Goal: Complete application form: Complete application form

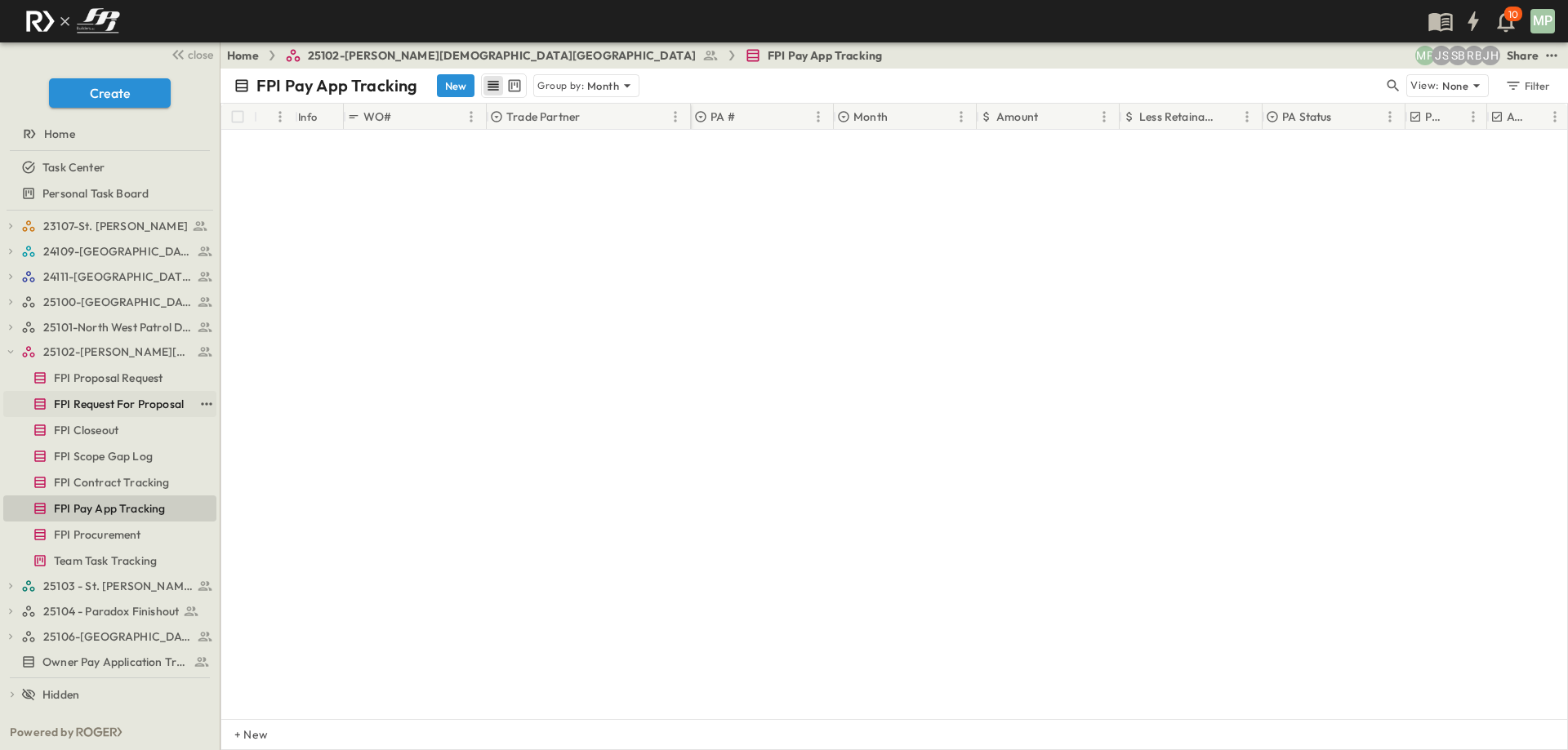
scroll to position [1006, 0]
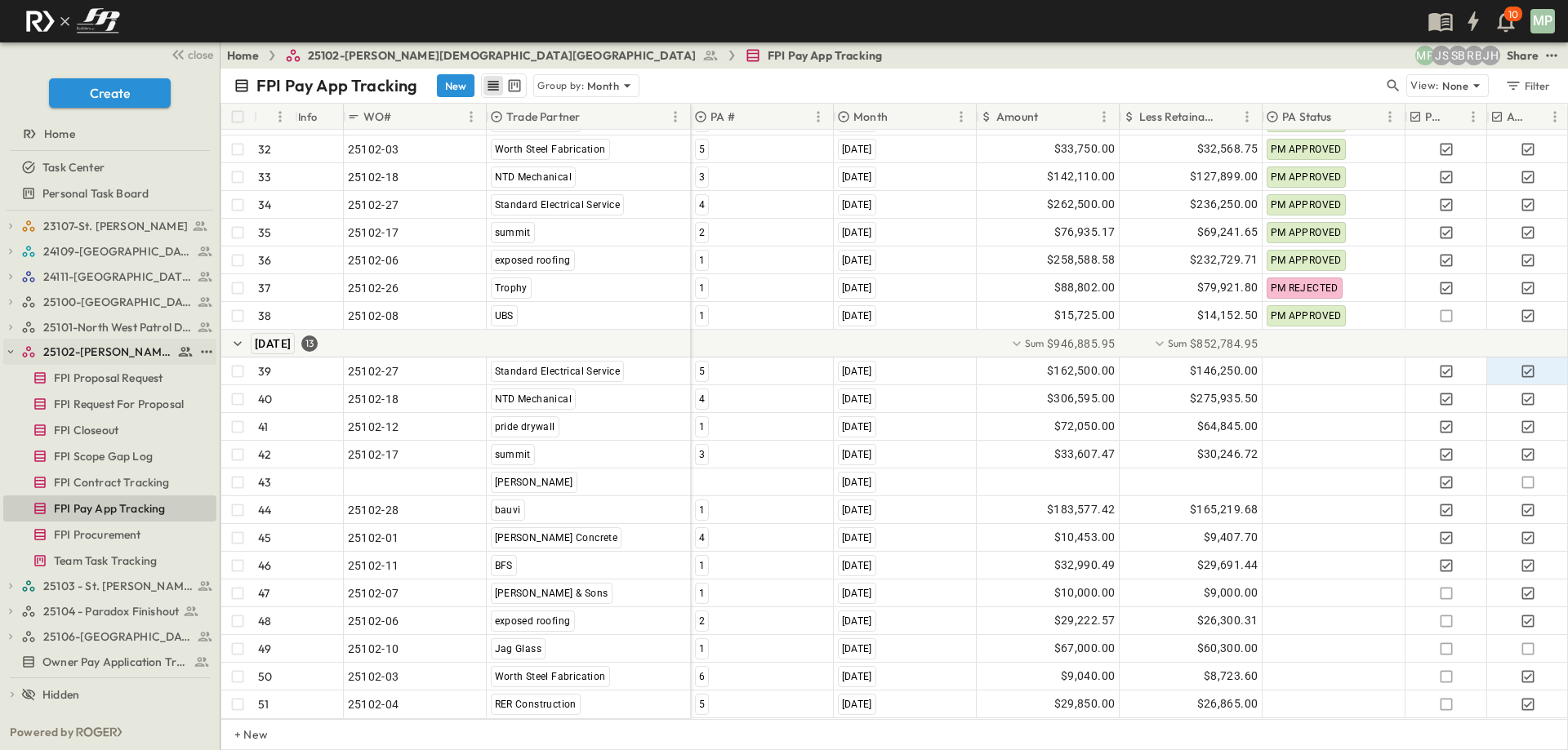
click at [6, 349] on icon "button" at bounding box center [10, 352] width 12 height 12
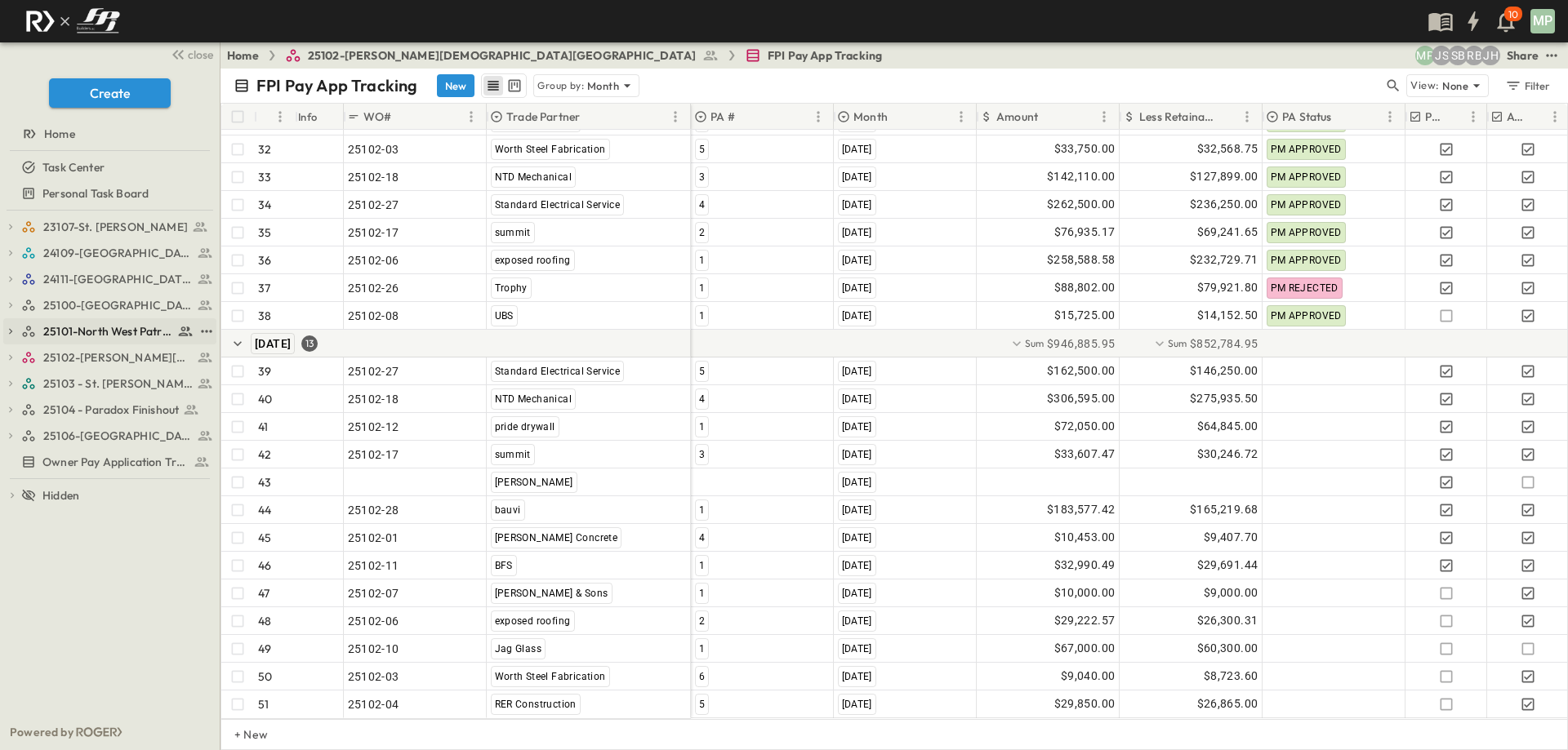
click at [14, 327] on icon "button" at bounding box center [10, 331] width 12 height 12
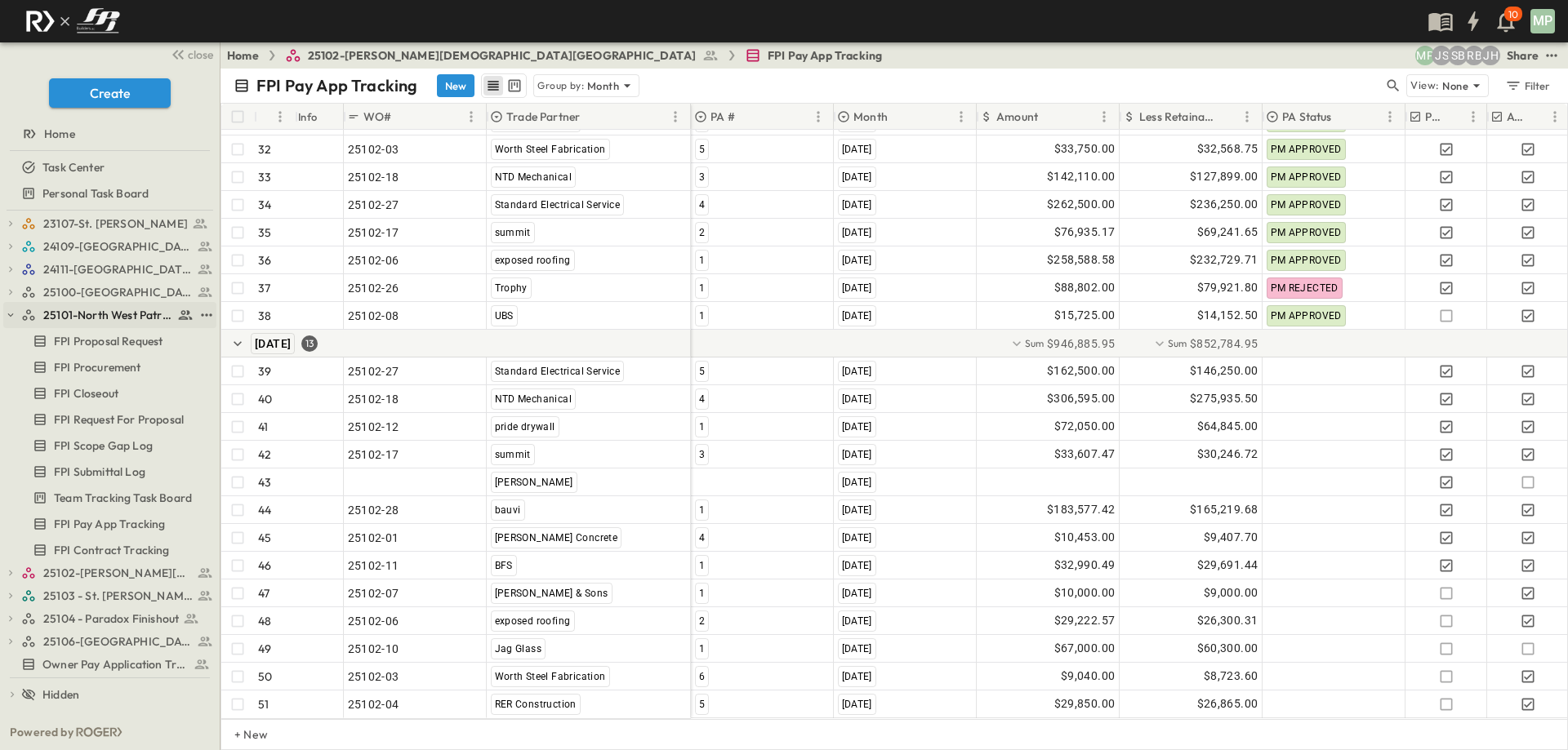
click at [14, 315] on icon "button" at bounding box center [10, 315] width 12 height 12
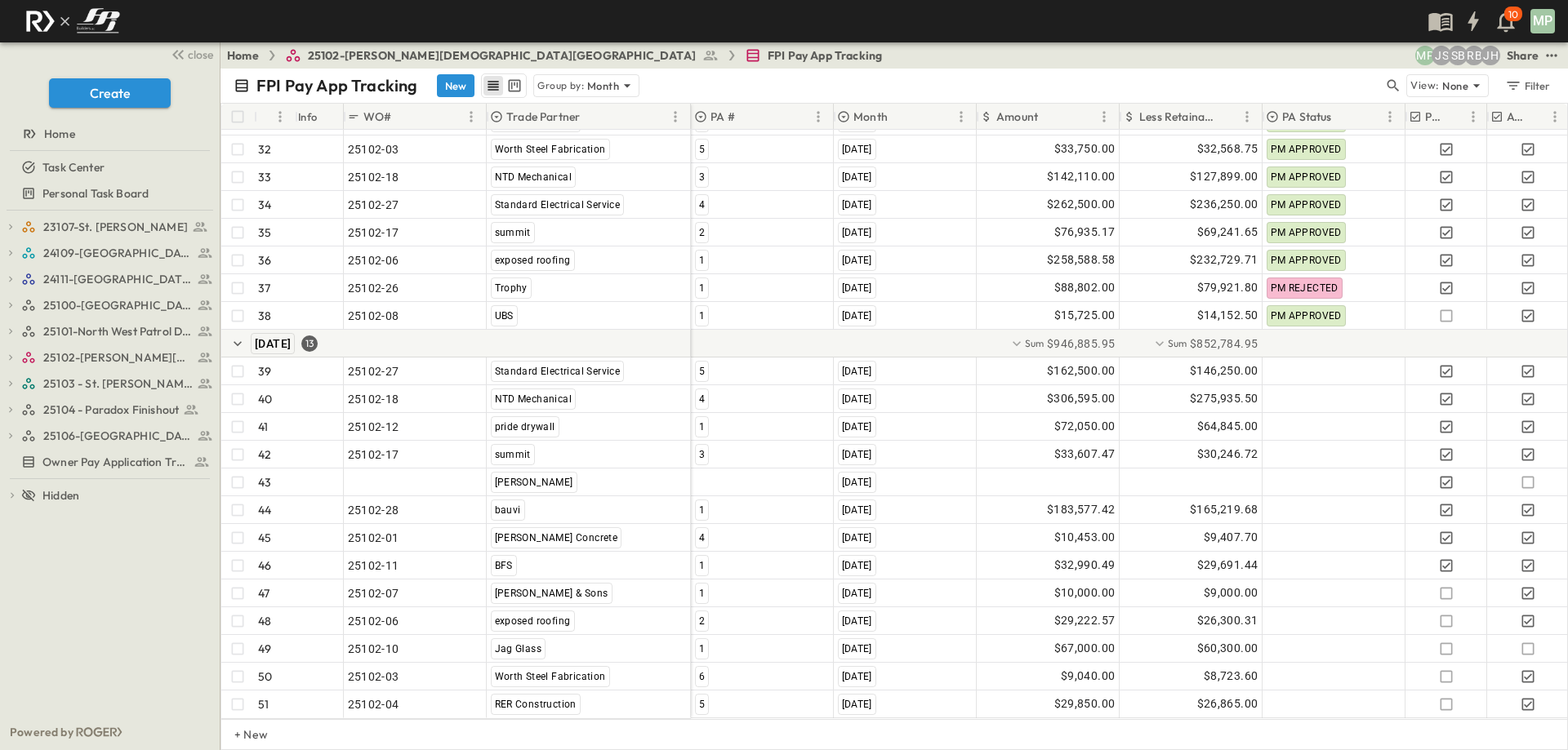
click at [13, 291] on div at bounding box center [110, 292] width 214 height 4
click at [12, 304] on icon "button" at bounding box center [11, 306] width 4 height 5
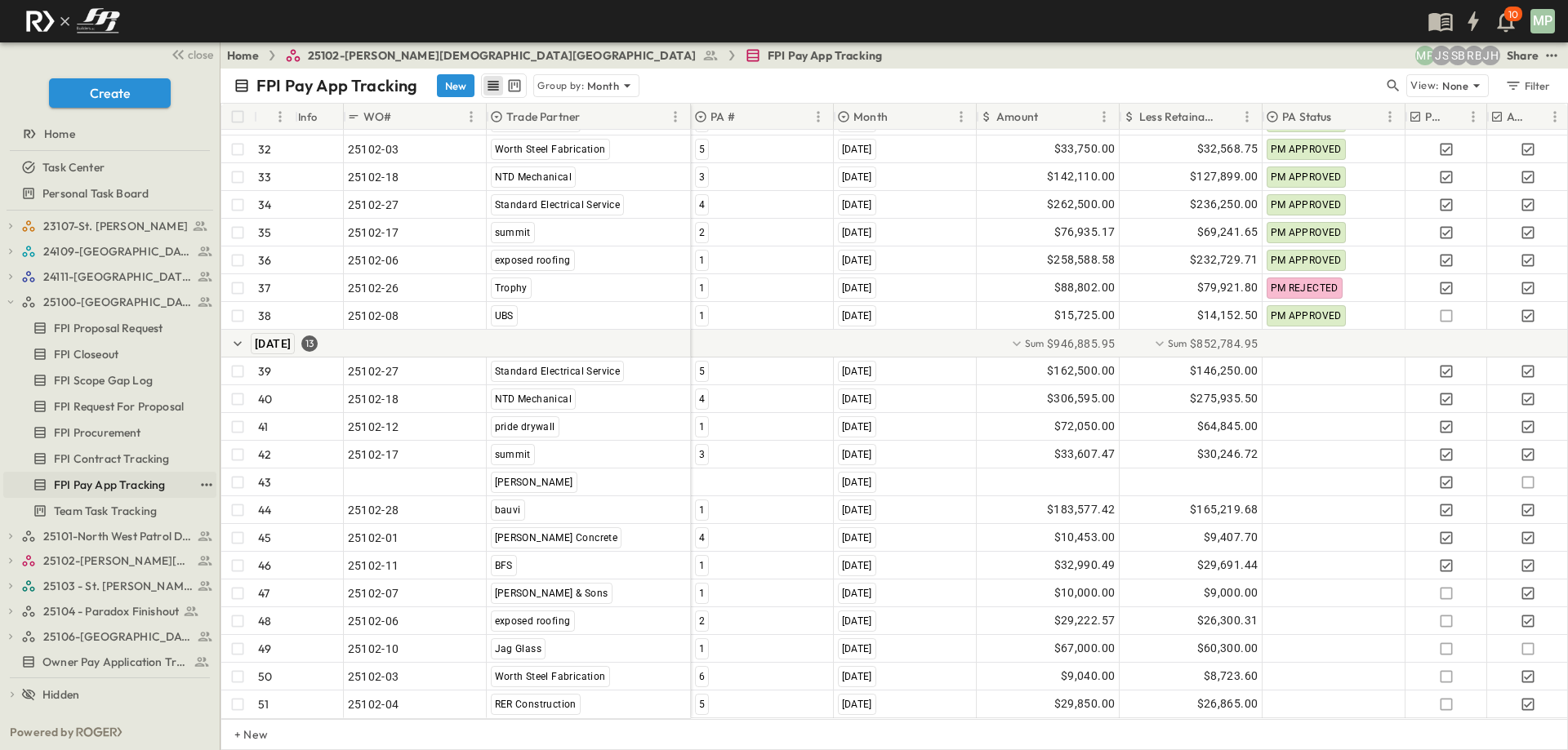
click at [119, 483] on span "FPI Pay App Tracking" at bounding box center [109, 484] width 111 height 16
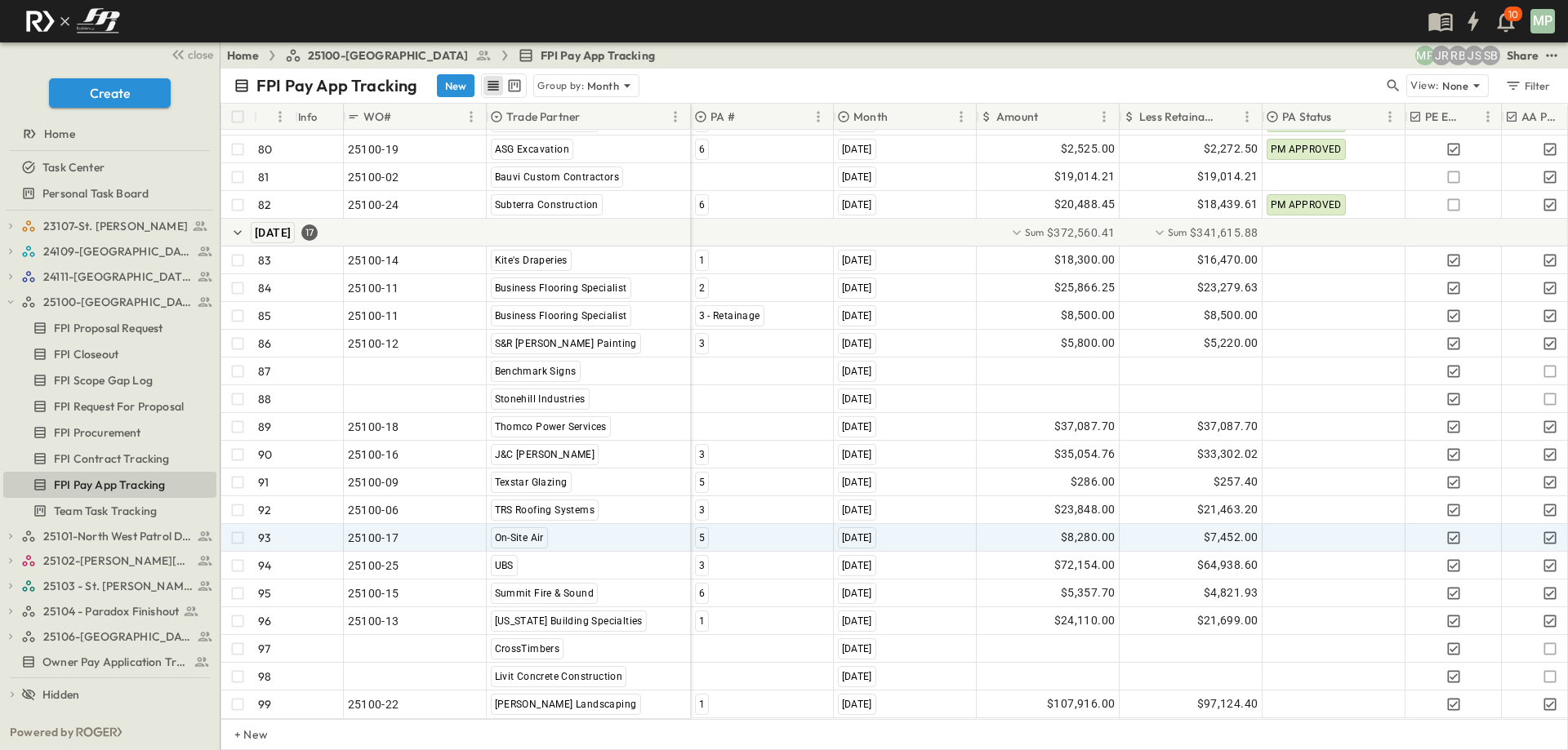
scroll to position [2394, 0]
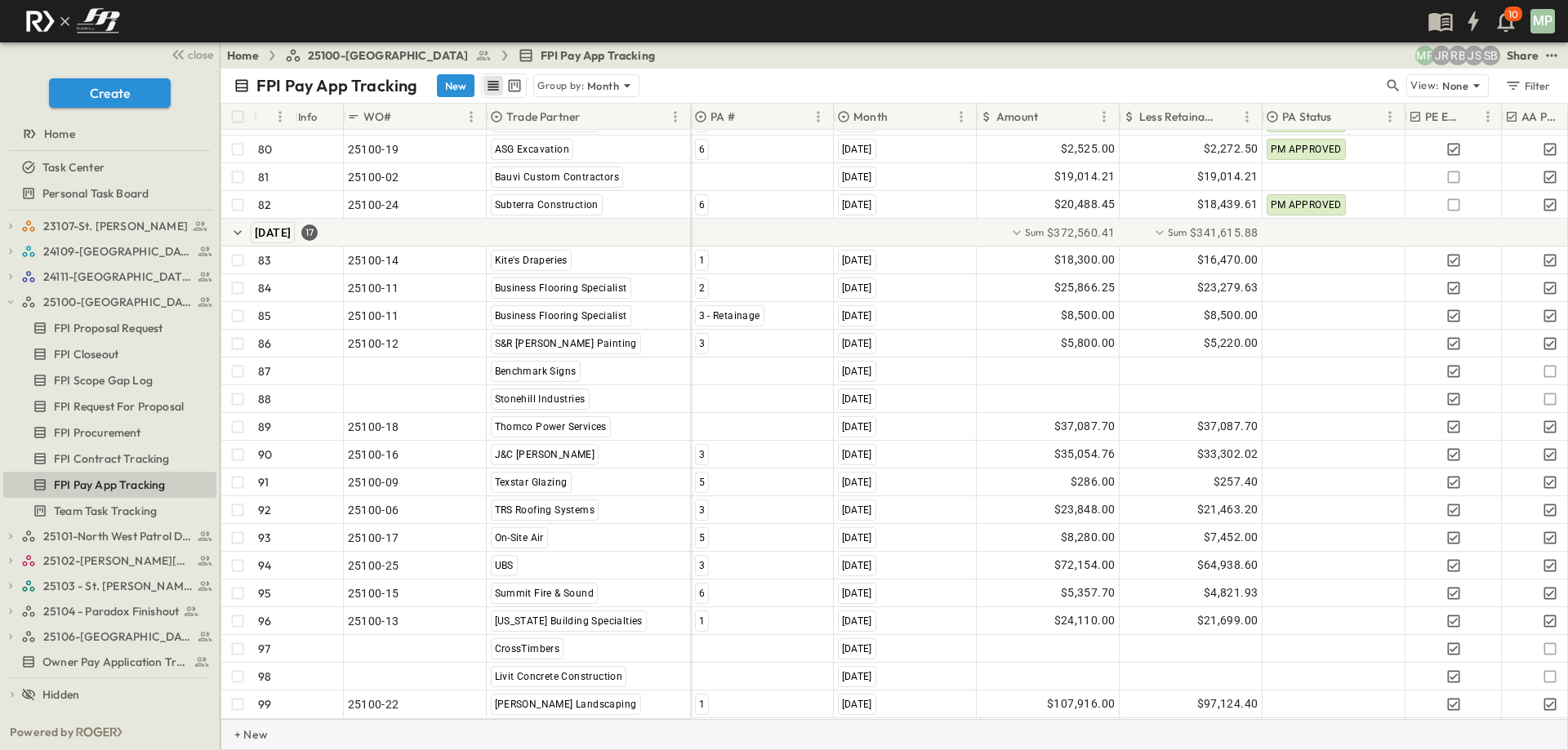
click at [244, 735] on p "+ New" at bounding box center [239, 735] width 10 height 16
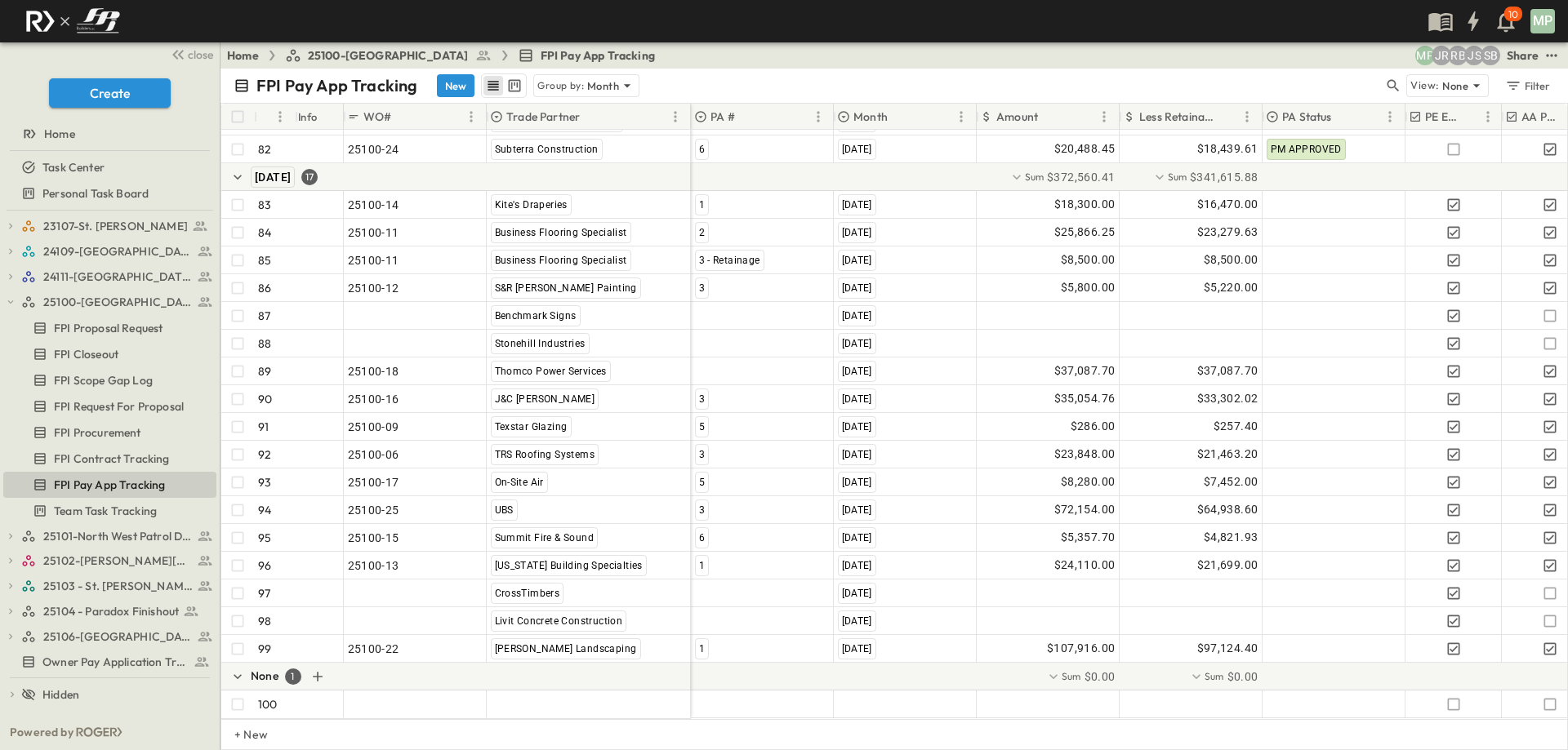
scroll to position [2449, 0]
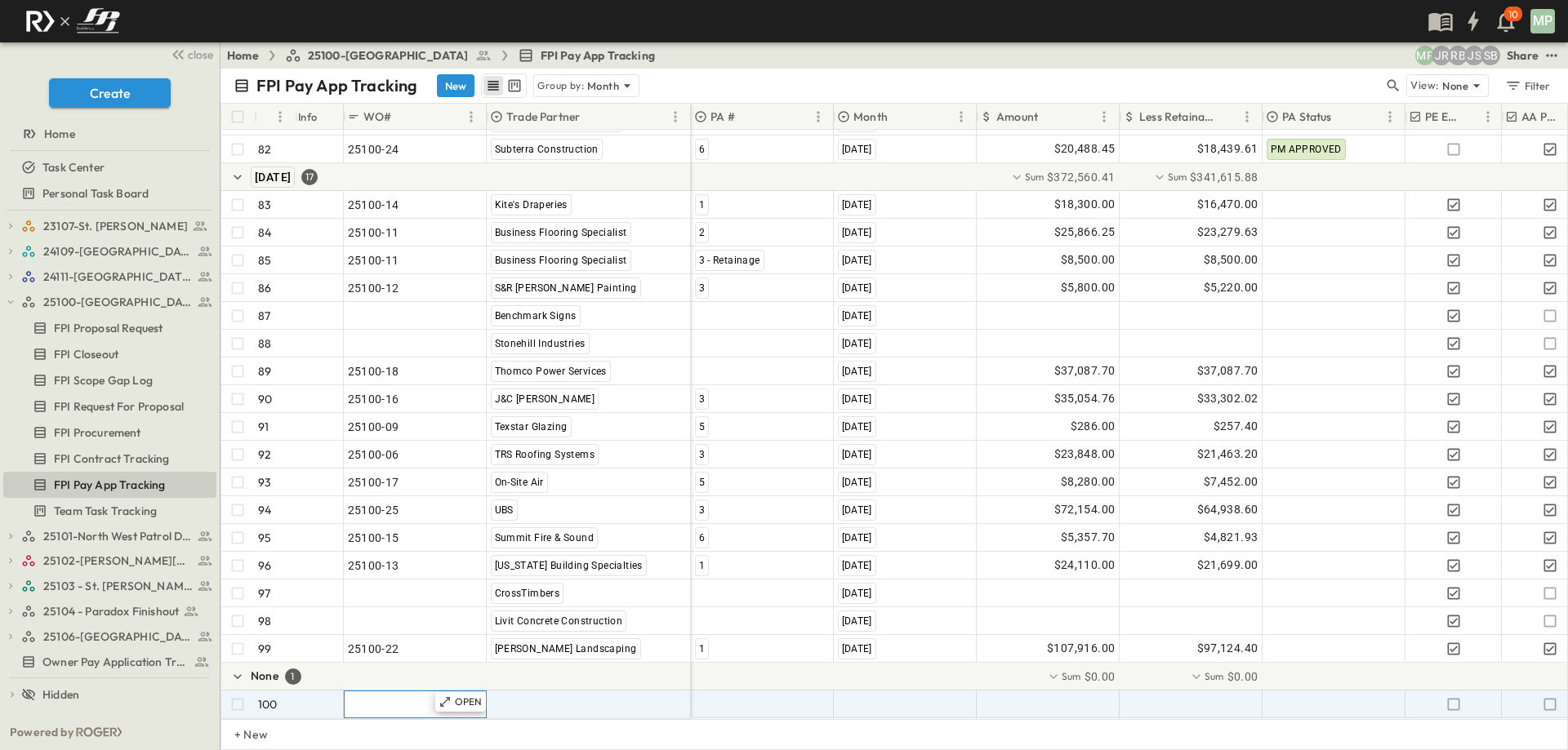
click at [386, 696] on span ""24101-01"" at bounding box center [378, 704] width 59 height 16
type input "********"
click at [561, 696] on span ""[PERSON_NAME] Excavating"" at bounding box center [571, 704] width 161 height 16
type input "*"
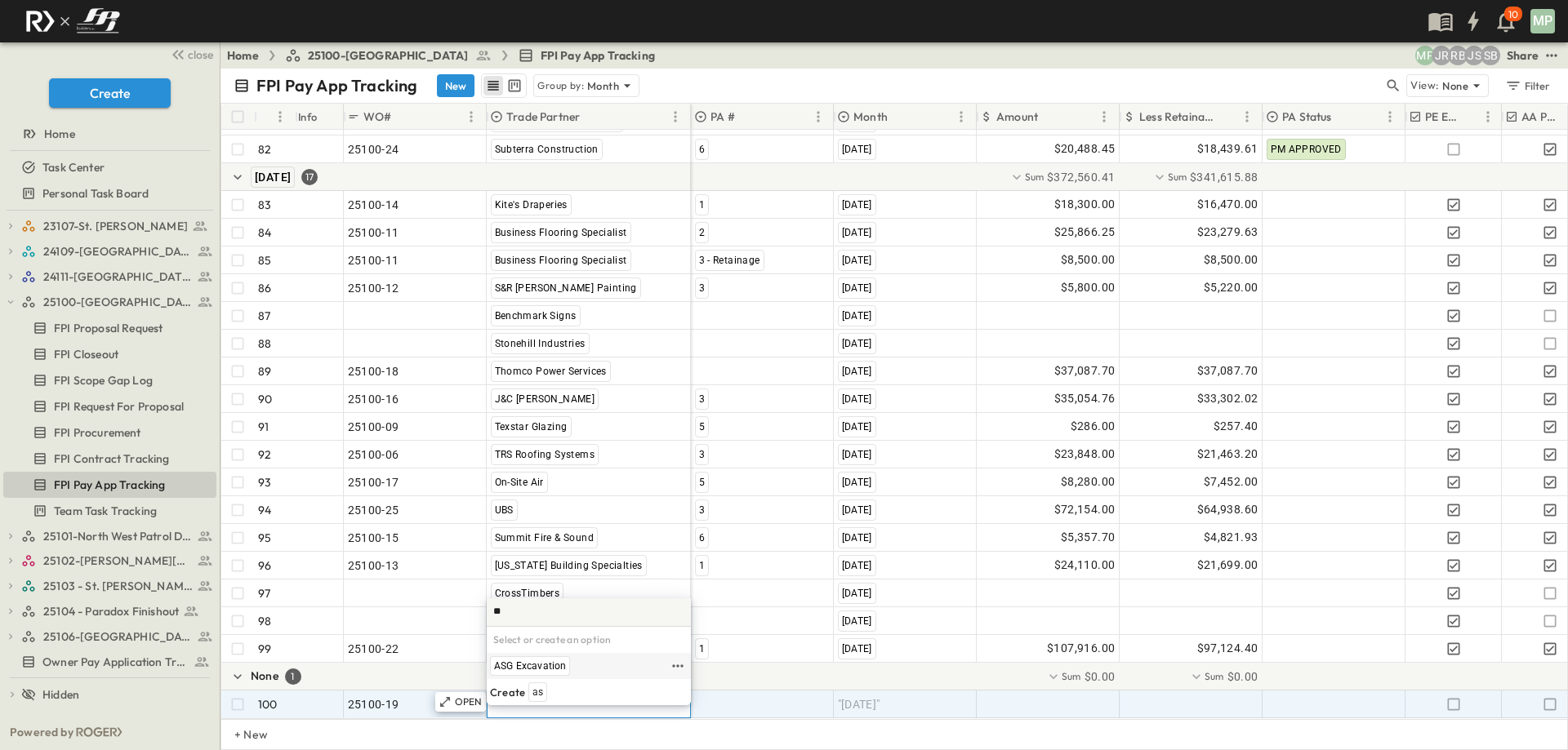
click at [540, 658] on div "ASG Excavation" at bounding box center [530, 667] width 80 height 20
click at [728, 692] on div at bounding box center [762, 704] width 141 height 26
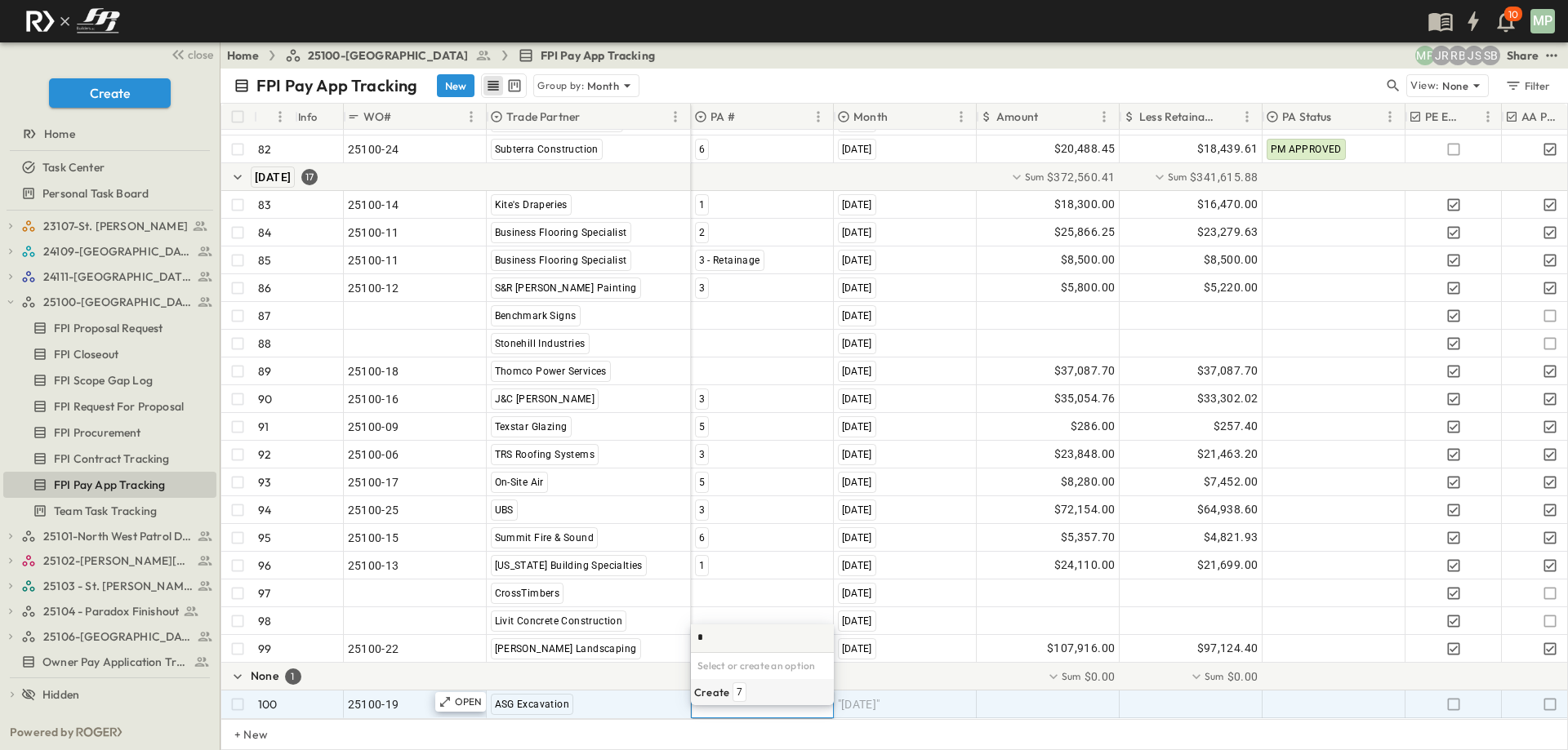
click at [739, 690] on span "7" at bounding box center [740, 692] width 5 height 13
click at [867, 696] on span ""[DATE]"" at bounding box center [859, 704] width 42 height 16
type input "*"
click at [871, 661] on span "[DATE]" at bounding box center [855, 666] width 30 height 13
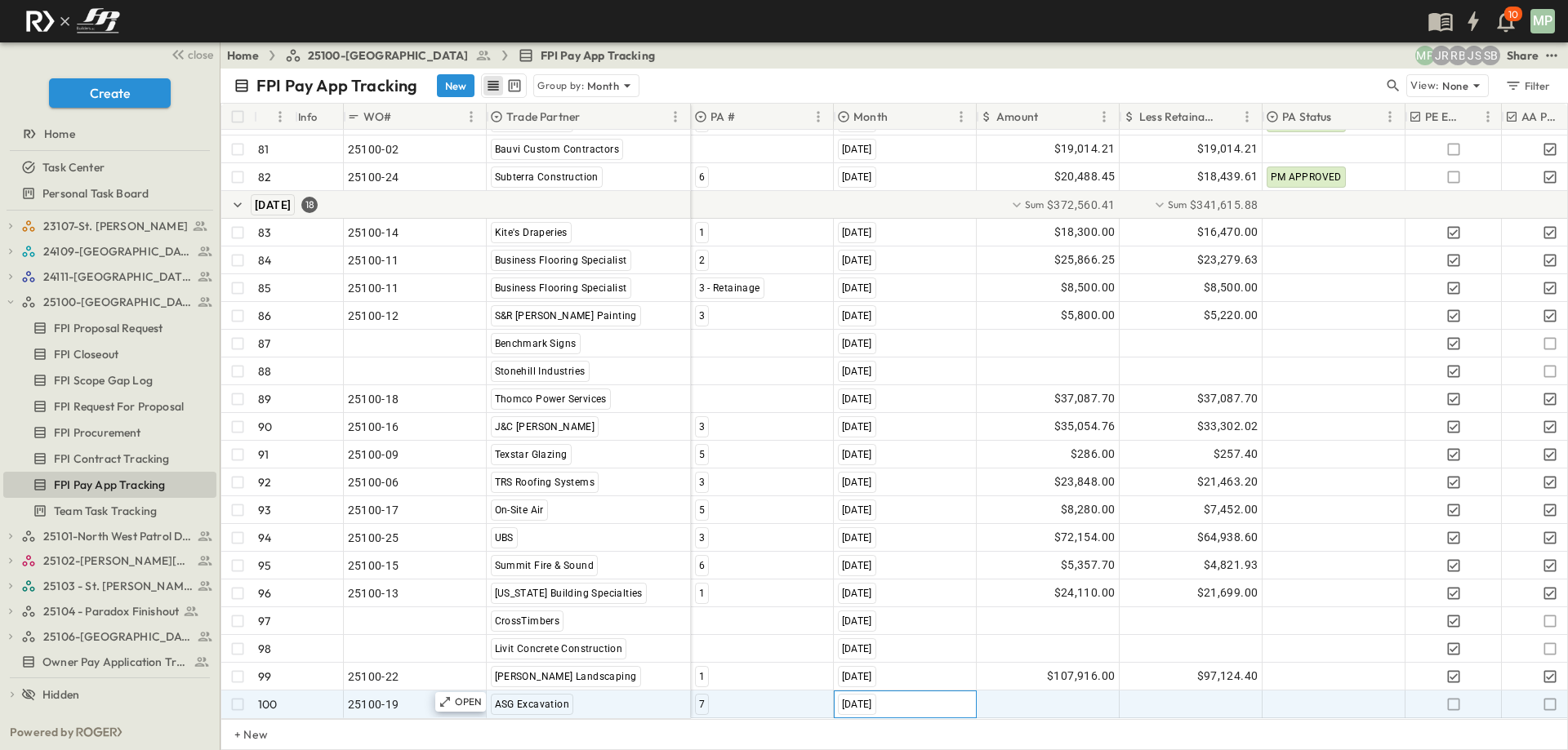
scroll to position [2421, 0]
click at [1044, 693] on div at bounding box center [1047, 704] width 141 height 26
type input "********"
click at [1547, 696] on icon "button" at bounding box center [1550, 704] width 16 height 16
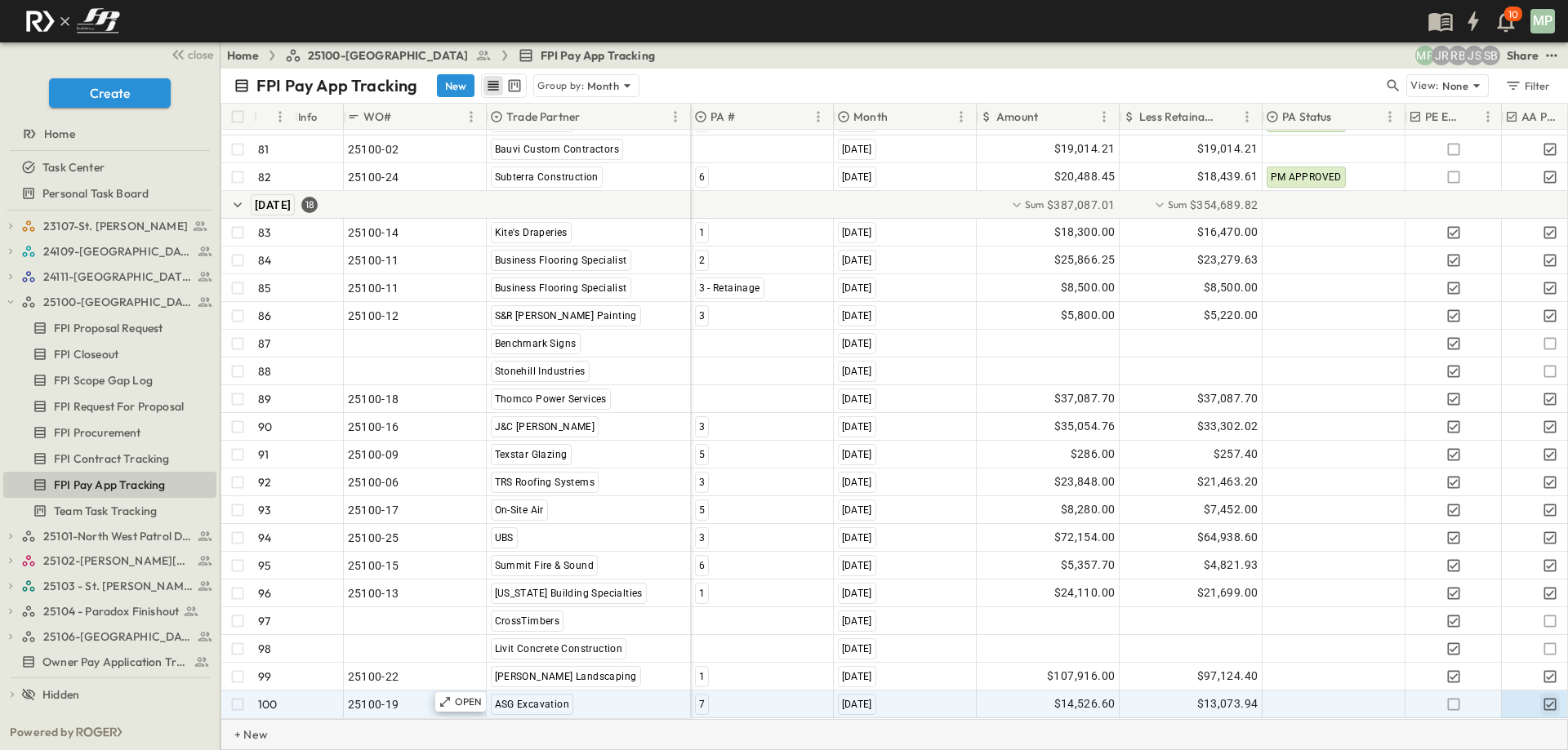
click at [244, 734] on p "+ New" at bounding box center [239, 735] width 10 height 16
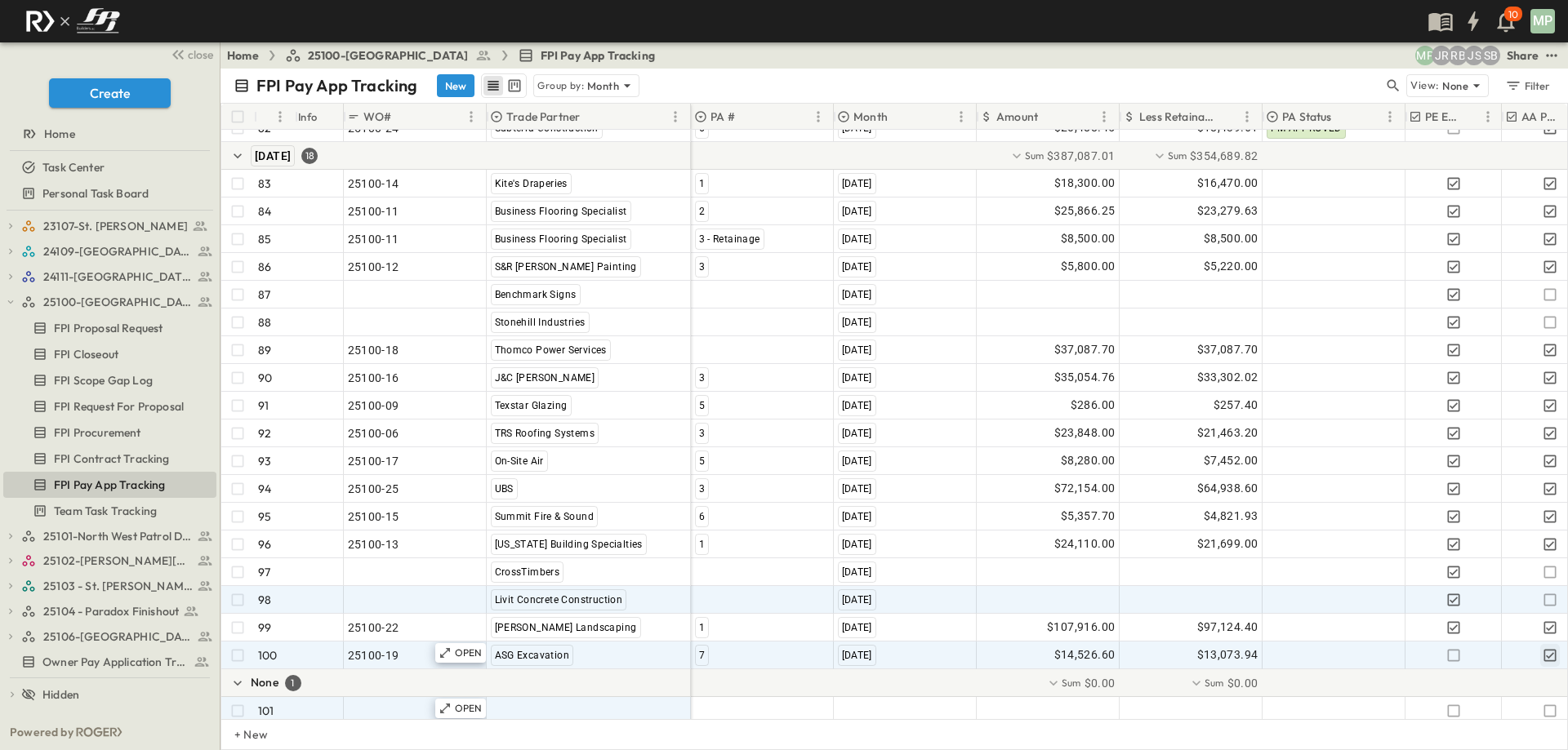
scroll to position [2477, 0]
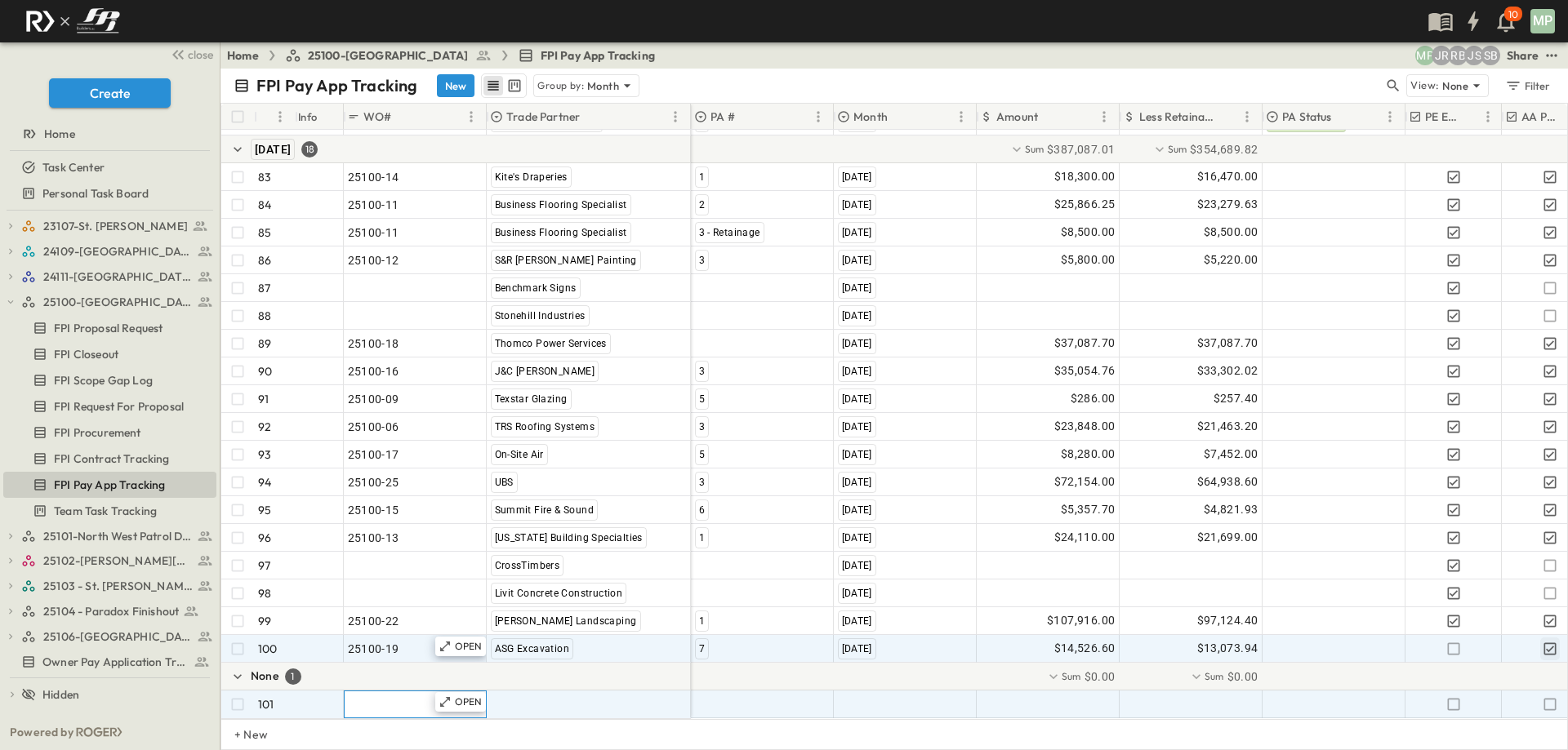
click at [374, 697] on span ""24101-01"" at bounding box center [378, 704] width 59 height 16
type input "********"
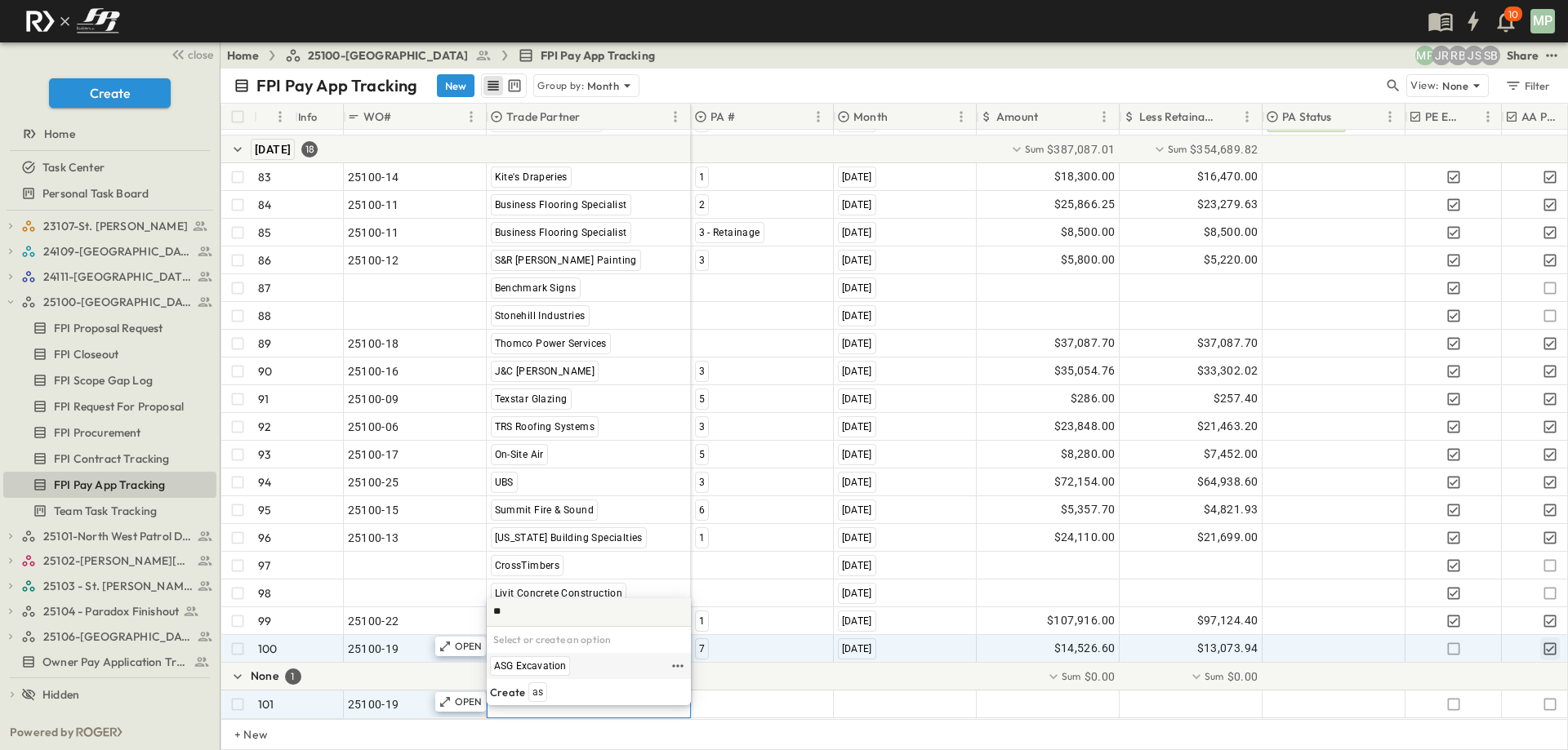
type input "**"
click at [546, 664] on span "ASG Excavation" at bounding box center [530, 666] width 72 height 13
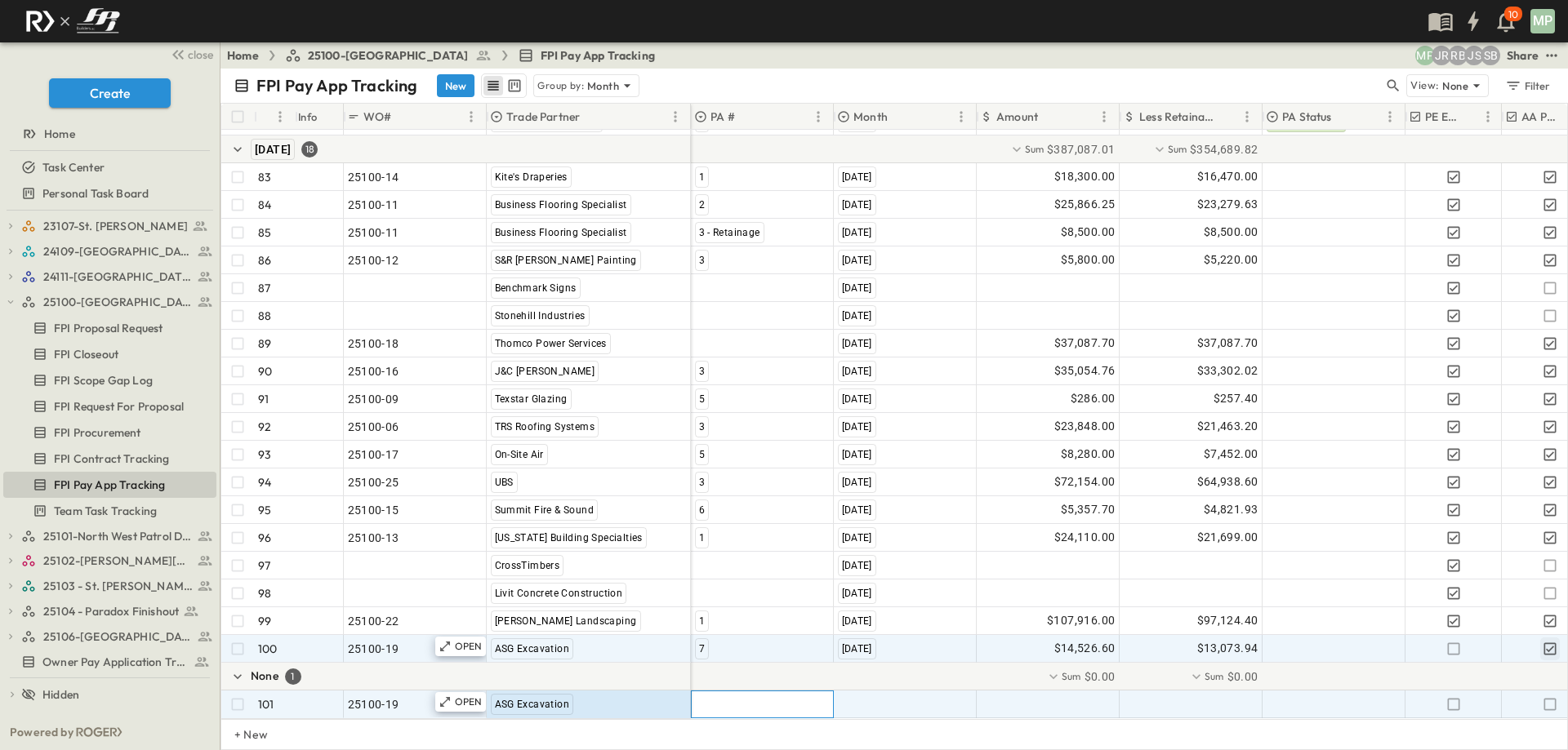
click at [750, 694] on div at bounding box center [762, 704] width 141 height 26
type input "**********"
click at [749, 694] on span "8 - Retainage" at bounding box center [766, 692] width 59 height 13
click at [863, 696] on span ""[DATE]"" at bounding box center [859, 704] width 42 height 16
type input "*"
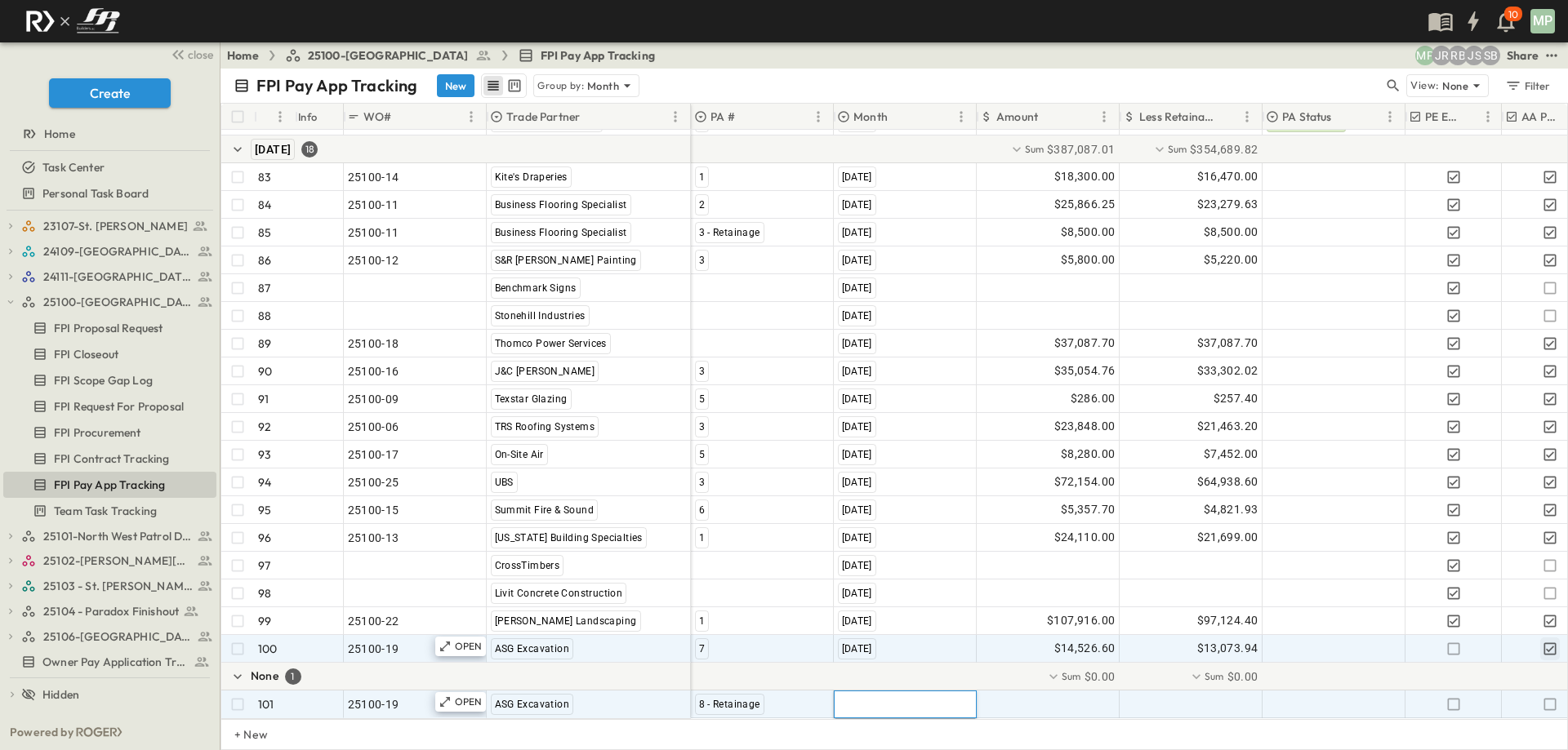
scroll to position [0, 0]
type input "*"
click at [871, 668] on span "[DATE]" at bounding box center [855, 666] width 30 height 13
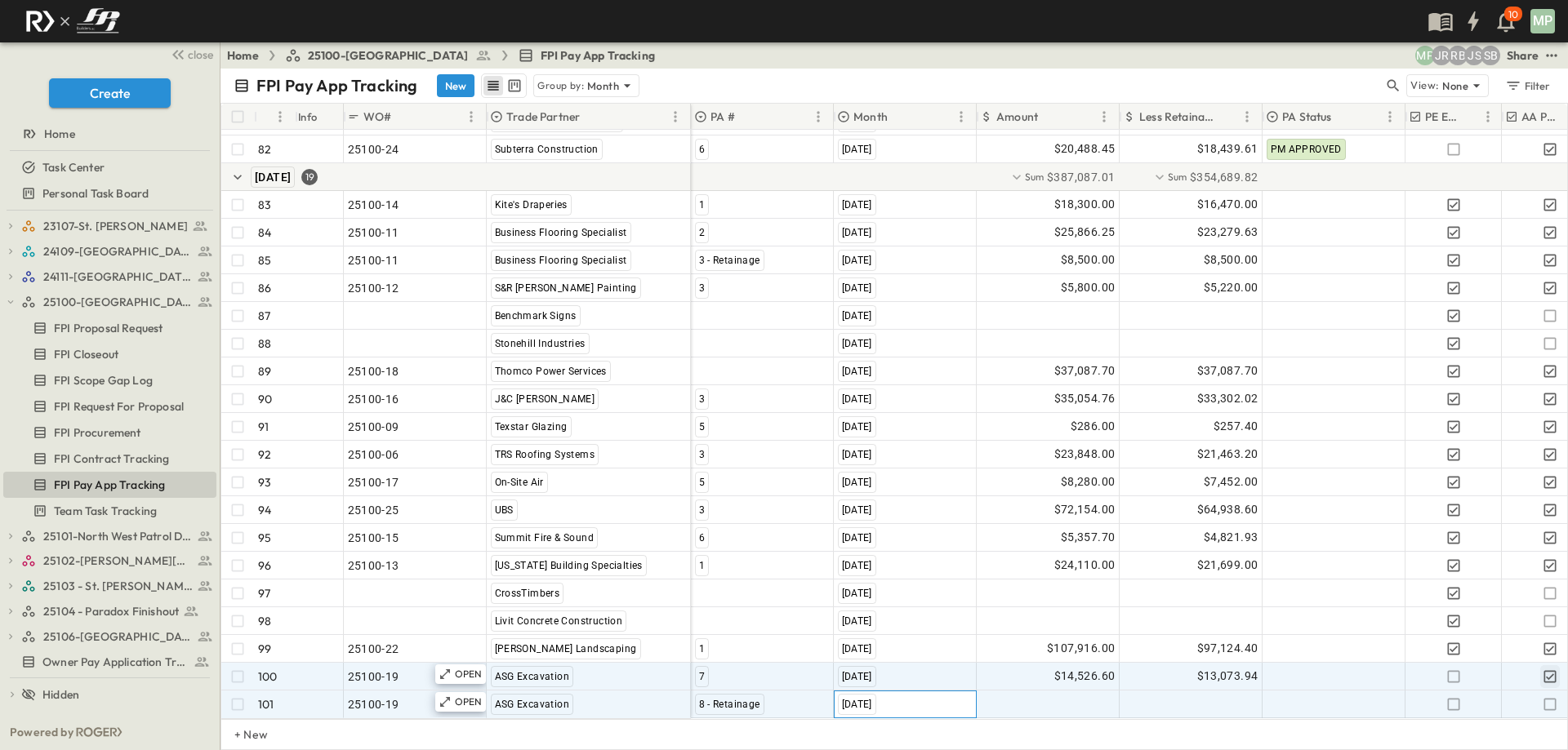
scroll to position [2449, 0]
click at [1055, 697] on div at bounding box center [1047, 704] width 141 height 26
type input "*******"
click at [1553, 696] on icon "button" at bounding box center [1550, 704] width 16 height 16
